Goal: Information Seeking & Learning: Learn about a topic

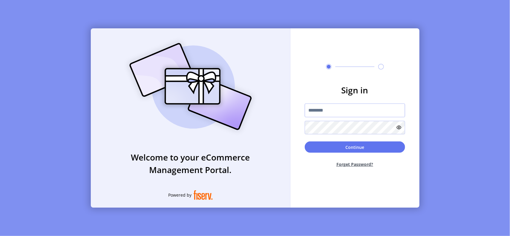
type input "**********"
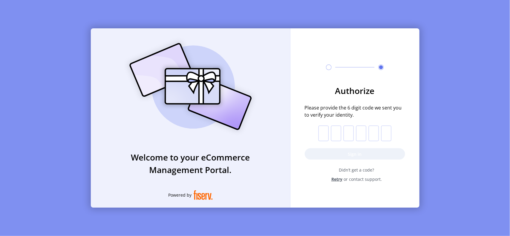
click at [326, 129] on input "text" at bounding box center [323, 134] width 10 height 16
paste input "*"
type input "*"
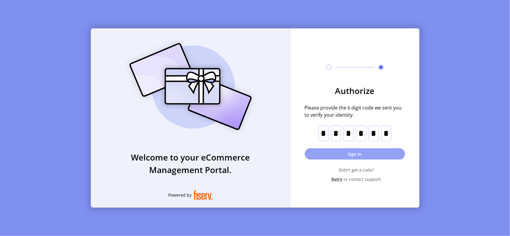
click at [359, 156] on button "Sign in" at bounding box center [355, 153] width 100 height 11
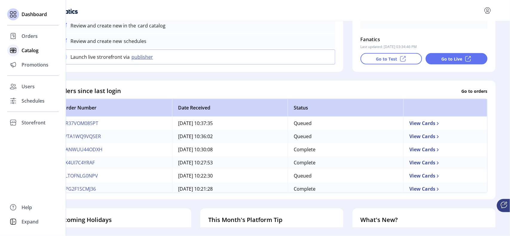
click at [28, 52] on span "Catalog" at bounding box center [30, 50] width 17 height 7
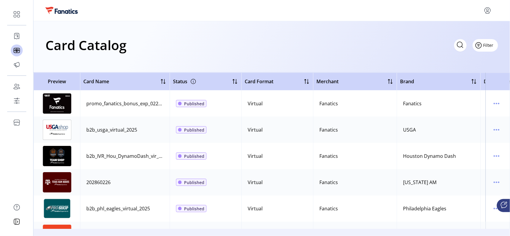
click at [490, 45] on span "Filter" at bounding box center [488, 45] width 10 height 6
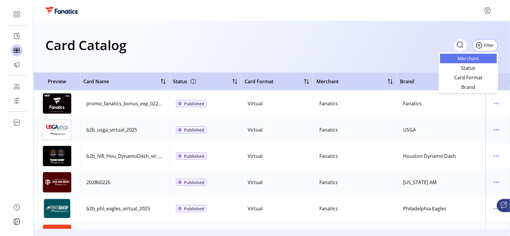
click at [479, 58] on span "Merchant" at bounding box center [469, 58] width 50 height 5
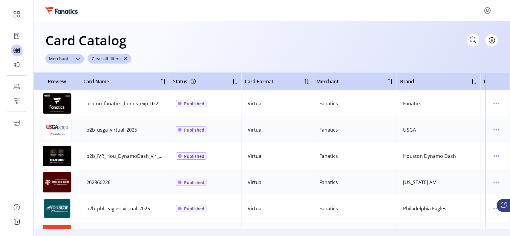
click at [81, 58] on div at bounding box center [78, 59] width 12 height 10
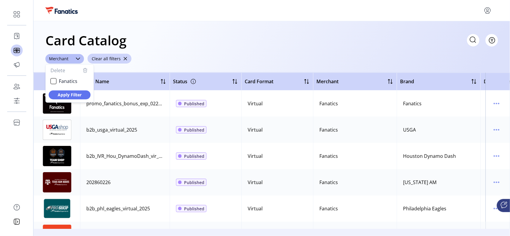
click at [499, 41] on div "Card Catalog Filter Add New Card ******** Merchant Delete Fanatics Apply Filter…" at bounding box center [271, 46] width 476 height 51
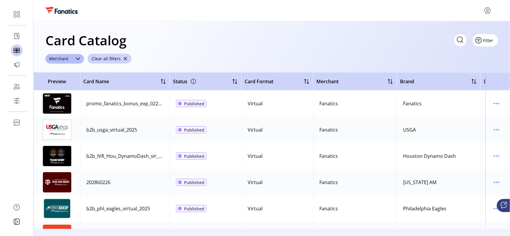
click at [495, 40] on button "Filter" at bounding box center [485, 40] width 25 height 13
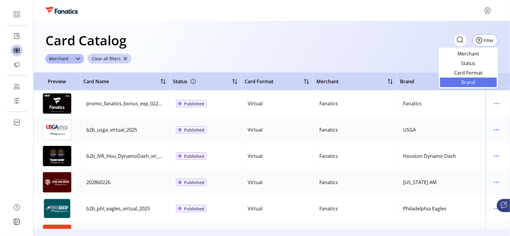
click at [468, 81] on span "Brand" at bounding box center [469, 82] width 50 height 5
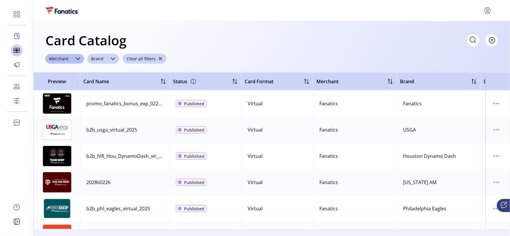
click at [101, 59] on span "Brand" at bounding box center [97, 59] width 19 height 10
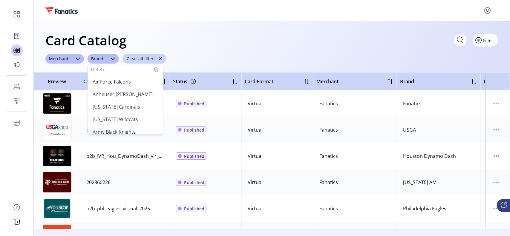
click at [492, 39] on span "Filter" at bounding box center [488, 40] width 10 height 6
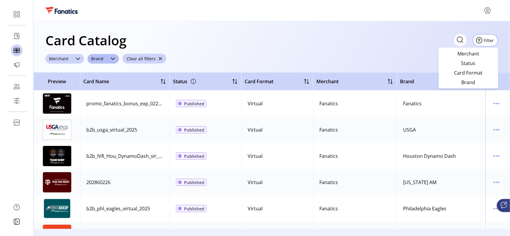
click at [68, 58] on div "Merchant" at bounding box center [58, 59] width 27 height 10
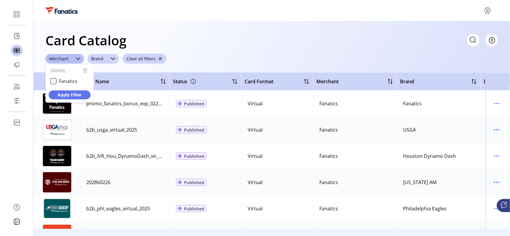
click at [97, 59] on span "Brand" at bounding box center [97, 59] width 19 height 10
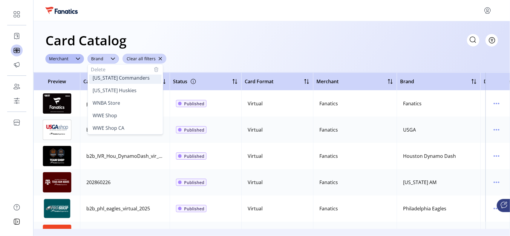
scroll to position [1071, 0]
click at [101, 88] on span "UFC" at bounding box center [97, 90] width 9 height 7
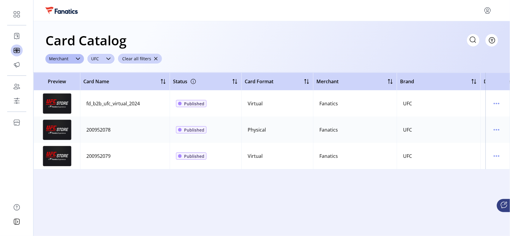
click at [108, 60] on icon "dropdown trigger" at bounding box center [108, 58] width 5 height 5
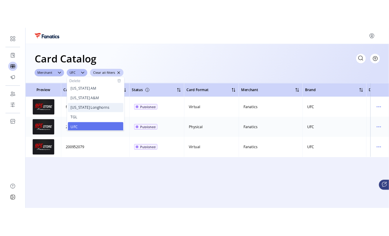
scroll to position [1068, 0]
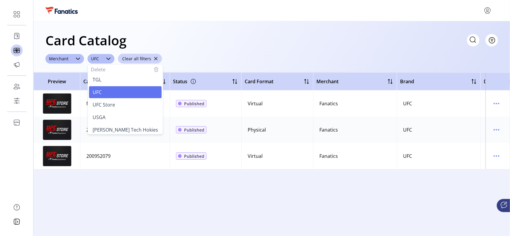
click at [110, 105] on span "UFC Store" at bounding box center [104, 105] width 22 height 7
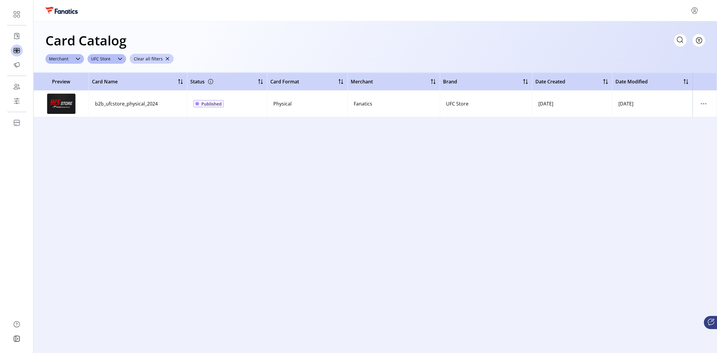
drag, startPoint x: 165, startPoint y: 57, endPoint x: 143, endPoint y: 62, distance: 22.2
click at [165, 57] on span "button" at bounding box center [167, 59] width 4 height 4
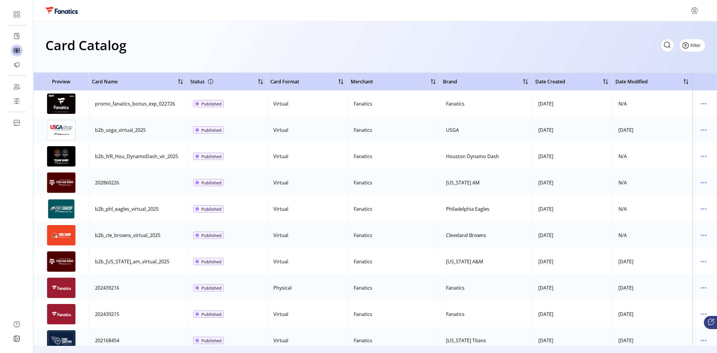
click at [510, 45] on span "Filter" at bounding box center [695, 45] width 10 height 6
click at [510, 86] on span "Brand" at bounding box center [675, 87] width 50 height 5
click at [66, 57] on div "dropdown trigger" at bounding box center [71, 59] width 12 height 10
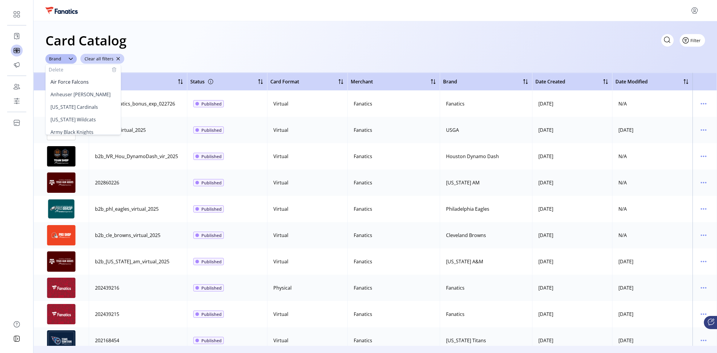
click at [510, 41] on span "Filter" at bounding box center [695, 40] width 10 height 6
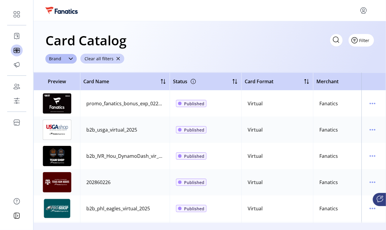
click at [368, 39] on span "Filter" at bounding box center [364, 40] width 10 height 6
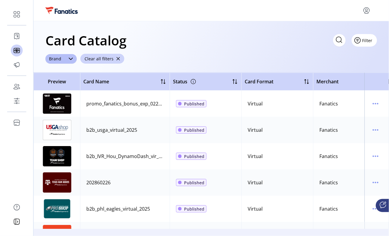
click at [365, 41] on span "Filter" at bounding box center [367, 40] width 10 height 6
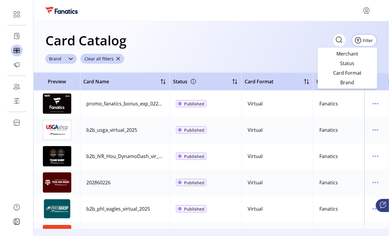
click at [68, 60] on icon "dropdown trigger" at bounding box center [70, 58] width 5 height 5
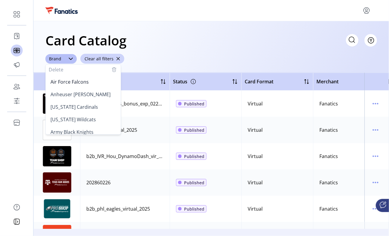
click at [206, 54] on div "Card Catalog Filter Add New Card Brand Delete Air Force Falcons Anheuser [PERSO…" at bounding box center [210, 46] width 355 height 51
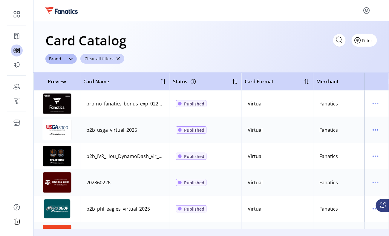
click at [371, 39] on span "Filter" at bounding box center [367, 40] width 10 height 6
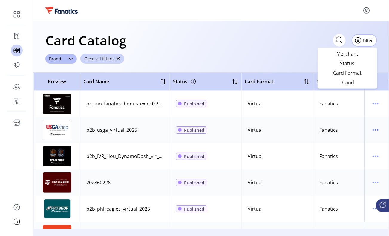
click at [276, 22] on div "Card Catalog Filter Add New Card Brand Clear all filters" at bounding box center [210, 46] width 355 height 51
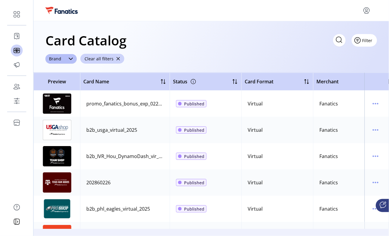
click at [375, 39] on button "Filter" at bounding box center [364, 40] width 25 height 13
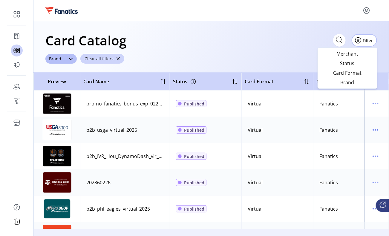
click at [278, 6] on div at bounding box center [211, 11] width 332 height 10
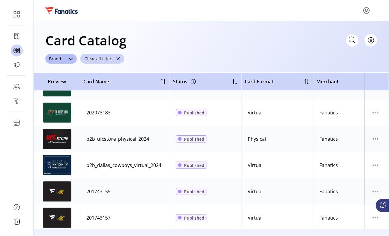
scroll to position [1605, 0]
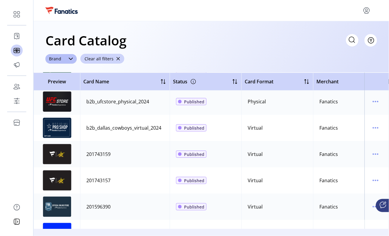
click at [101, 155] on div "201743159" at bounding box center [98, 154] width 24 height 7
click at [376, 154] on icon "menu" at bounding box center [376, 154] width 10 height 10
click at [349, 166] on span "View Details" at bounding box center [348, 165] width 50 height 5
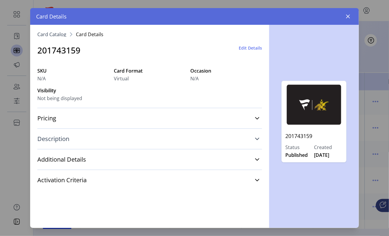
click at [48, 142] on span "Description" at bounding box center [53, 139] width 32 height 6
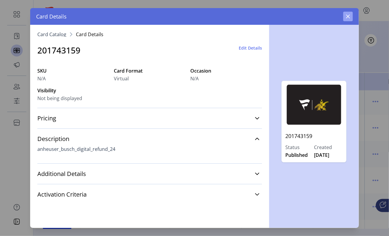
click at [347, 15] on icon "button" at bounding box center [348, 17] width 4 height 4
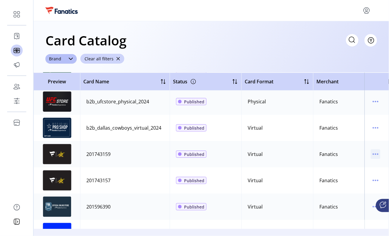
click at [371, 155] on icon "menu" at bounding box center [376, 154] width 10 height 10
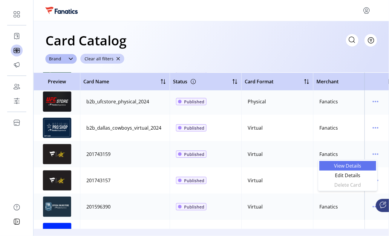
click at [357, 164] on span "View Details" at bounding box center [348, 165] width 50 height 5
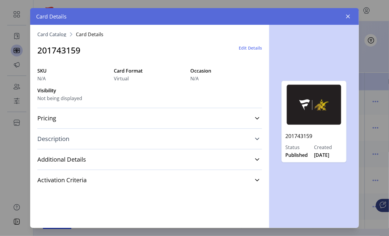
click at [57, 140] on span "Description" at bounding box center [53, 139] width 32 height 6
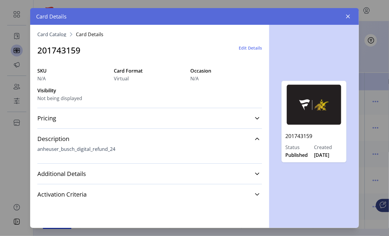
click at [353, 14] on div "Card Details" at bounding box center [194, 16] width 329 height 17
click at [349, 16] on icon "button" at bounding box center [348, 17] width 4 height 4
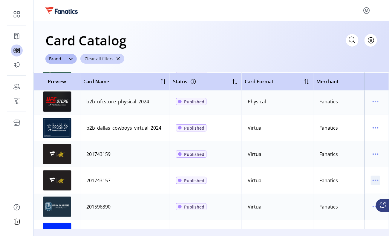
click at [371, 184] on icon "menu" at bounding box center [376, 181] width 10 height 10
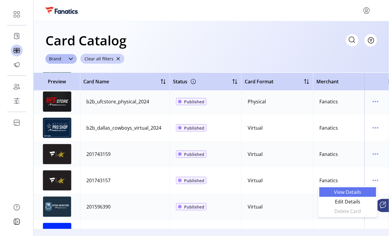
click at [344, 193] on span "View Details" at bounding box center [348, 192] width 50 height 5
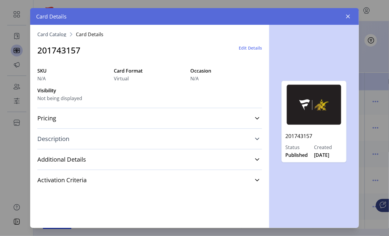
click at [67, 138] on span "Description" at bounding box center [53, 139] width 32 height 6
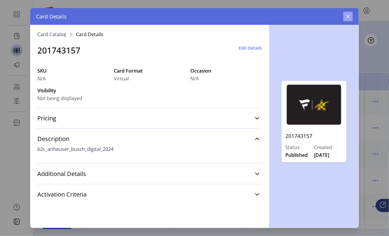
click at [352, 16] on button "button" at bounding box center [348, 17] width 10 height 10
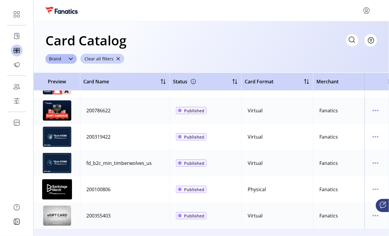
scroll to position [3099, 0]
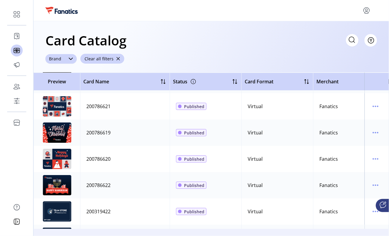
click at [66, 58] on div "dropdown trigger" at bounding box center [71, 59] width 12 height 10
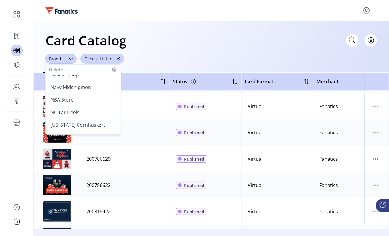
scroll to position [747, 0]
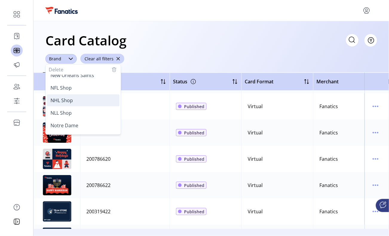
click at [68, 99] on span "NHL Shop" at bounding box center [61, 100] width 22 height 7
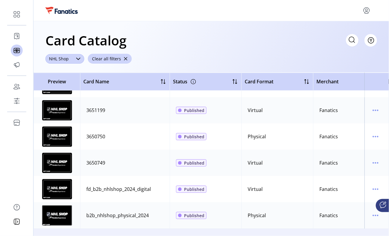
scroll to position [1116, 0]
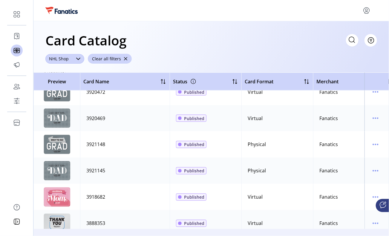
click at [77, 57] on icon "dropdown trigger" at bounding box center [78, 58] width 5 height 5
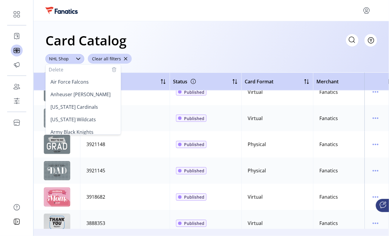
scroll to position [717, 0]
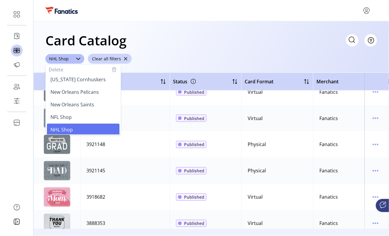
click at [123, 56] on button "Clear all filters" at bounding box center [110, 59] width 44 height 10
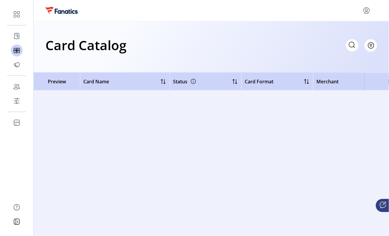
scroll to position [0, 0]
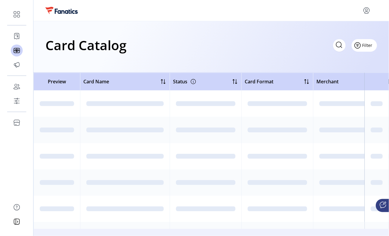
click at [368, 44] on span "Filter" at bounding box center [367, 45] width 10 height 6
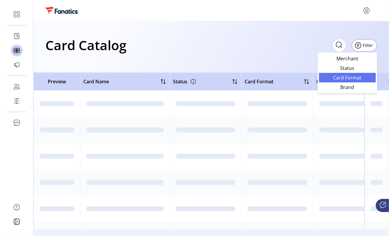
click at [358, 77] on span "Card Format" at bounding box center [348, 77] width 50 height 5
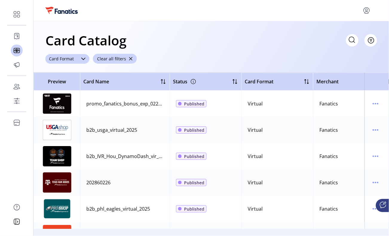
click at [76, 60] on span "Card Format" at bounding box center [61, 59] width 32 height 10
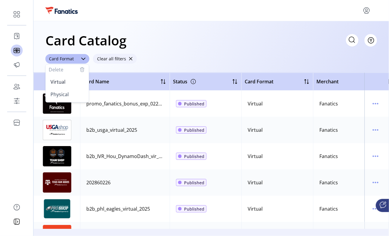
click at [114, 59] on span "Clear all filters" at bounding box center [111, 59] width 29 height 6
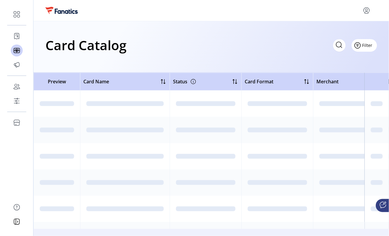
click at [370, 43] on span "Filter" at bounding box center [367, 45] width 10 height 6
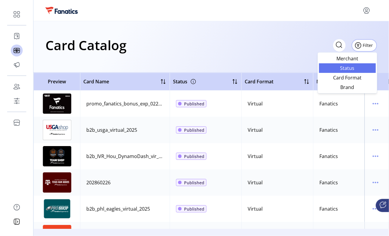
click at [362, 64] on link "Status" at bounding box center [347, 68] width 57 height 10
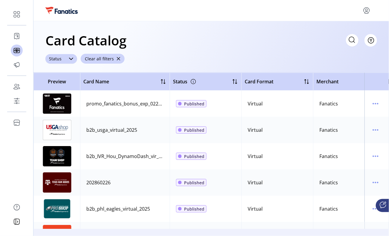
click at [60, 58] on span "Status" at bounding box center [55, 59] width 20 height 10
click at [61, 96] on span "Saved" at bounding box center [56, 94] width 13 height 7
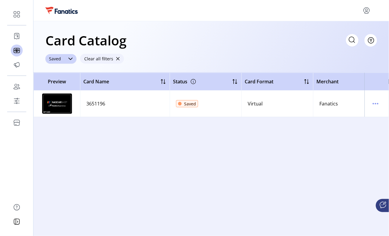
click at [116, 59] on span "button" at bounding box center [118, 59] width 4 height 4
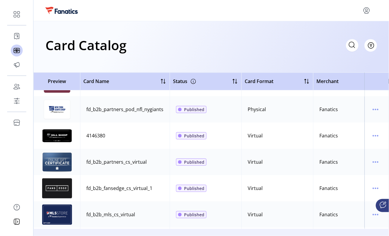
scroll to position [15176, 0]
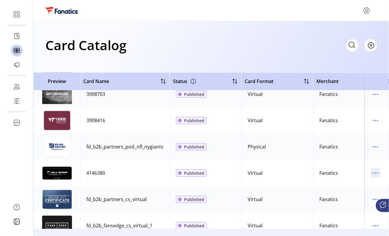
click at [374, 172] on icon "menu" at bounding box center [376, 173] width 10 height 10
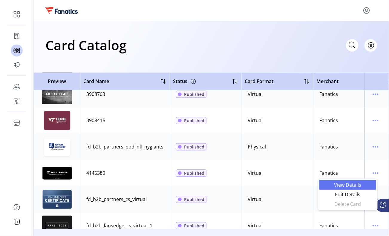
click at [344, 187] on span "View Details" at bounding box center [348, 185] width 50 height 5
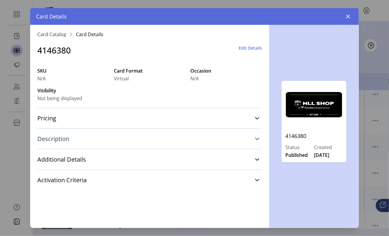
click at [62, 141] on span "Description" at bounding box center [53, 139] width 32 height 6
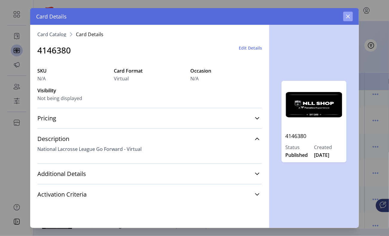
click at [344, 17] on button "button" at bounding box center [348, 17] width 10 height 10
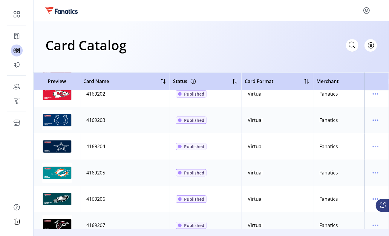
scroll to position [14541, 0]
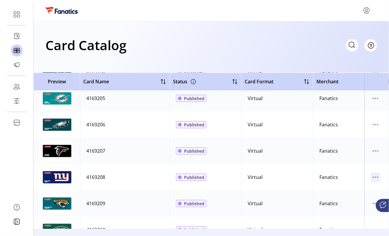
click at [371, 177] on icon "menu" at bounding box center [376, 177] width 10 height 10
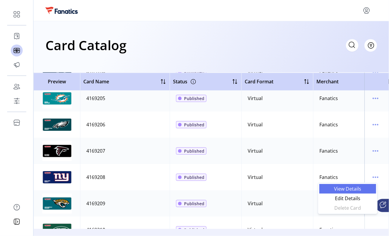
click at [349, 188] on span "View Details" at bounding box center [348, 188] width 50 height 5
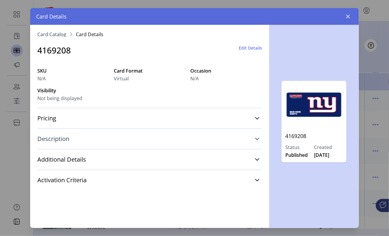
click at [56, 145] on link "Description" at bounding box center [149, 138] width 225 height 13
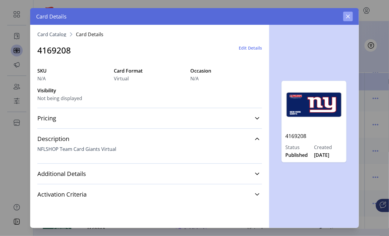
click at [348, 18] on icon "button" at bounding box center [348, 16] width 5 height 5
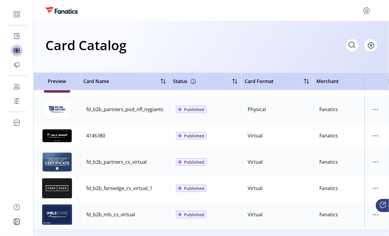
scroll to position [15138, 0]
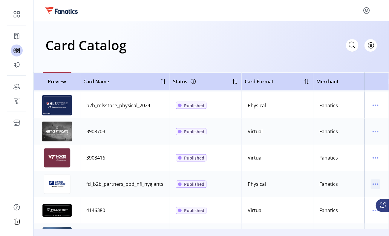
click at [373, 186] on icon "menu" at bounding box center [376, 185] width 10 height 10
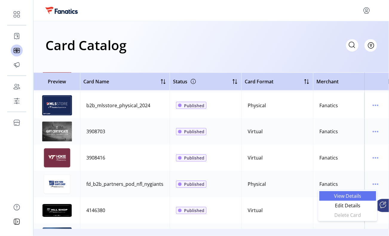
click at [345, 194] on span "View Details" at bounding box center [348, 196] width 50 height 5
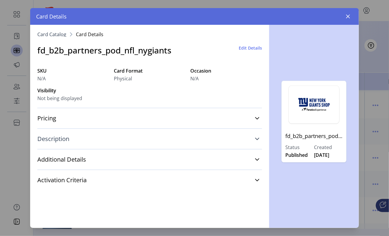
click at [83, 137] on link "Description" at bounding box center [149, 138] width 225 height 13
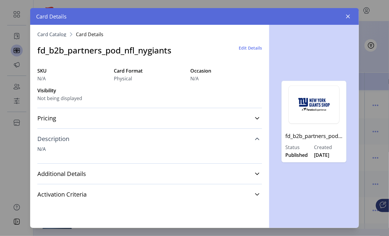
click at [83, 137] on link "Description" at bounding box center [149, 138] width 225 height 13
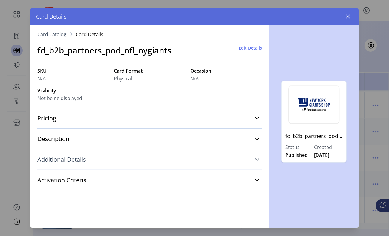
click at [84, 159] on span "Additional Details" at bounding box center [61, 160] width 49 height 6
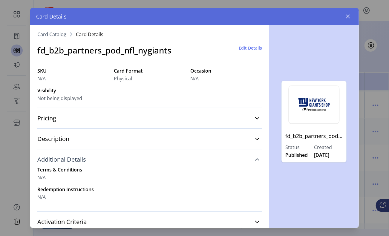
click at [84, 159] on span "Additional Details" at bounding box center [61, 160] width 49 height 6
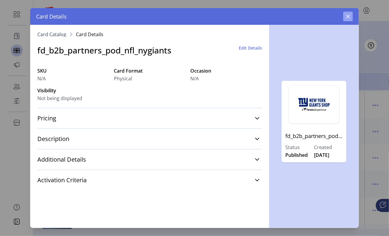
click at [347, 16] on icon "button" at bounding box center [348, 16] width 5 height 5
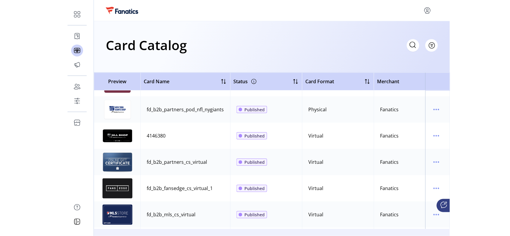
scroll to position [15176, 0]
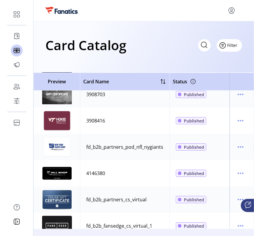
click at [234, 48] on button "Filter" at bounding box center [229, 45] width 25 height 13
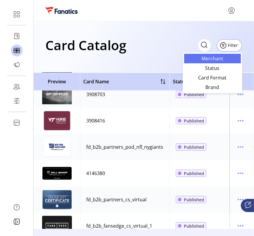
click at [225, 56] on span "Merchant" at bounding box center [213, 58] width 50 height 5
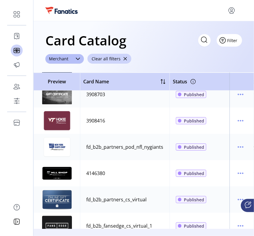
click at [230, 43] on button "Filter" at bounding box center [229, 40] width 25 height 13
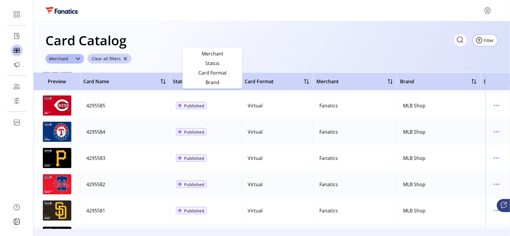
scroll to position [12525, 0]
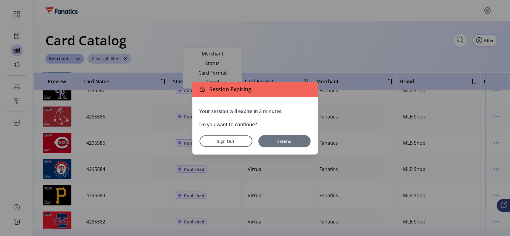
click at [288, 141] on span "Extend" at bounding box center [284, 141] width 46 height 6
click at [271, 142] on span "Extend" at bounding box center [284, 141] width 46 height 6
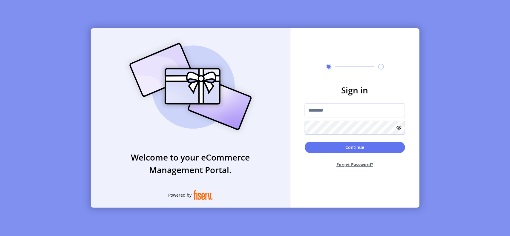
type input "**********"
